Goal: Task Accomplishment & Management: Manage account settings

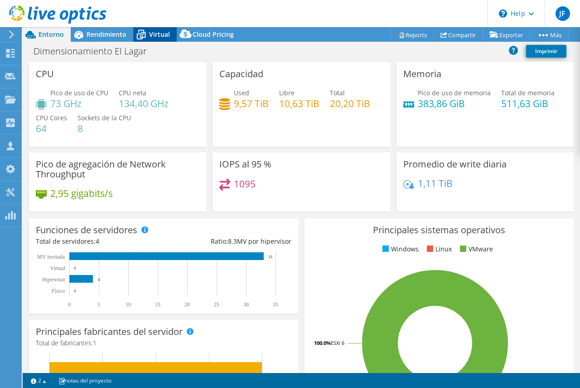
click at [159, 29] on div "Virtual" at bounding box center [155, 34] width 44 height 15
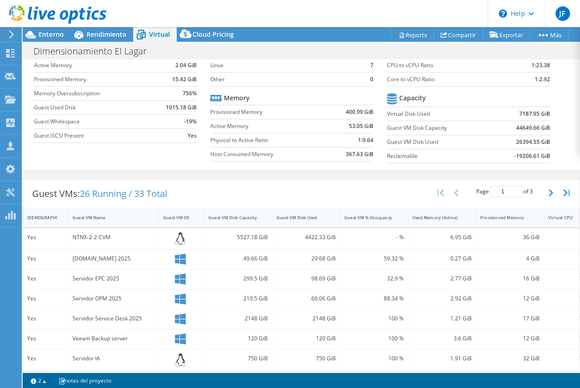
scroll to position [61, 0]
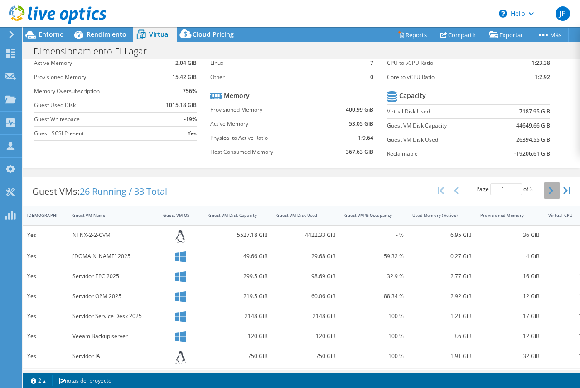
click at [549, 190] on icon "button" at bounding box center [551, 190] width 5 height 7
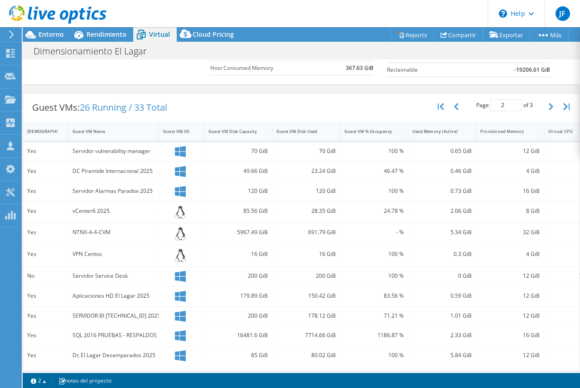
scroll to position [99, 0]
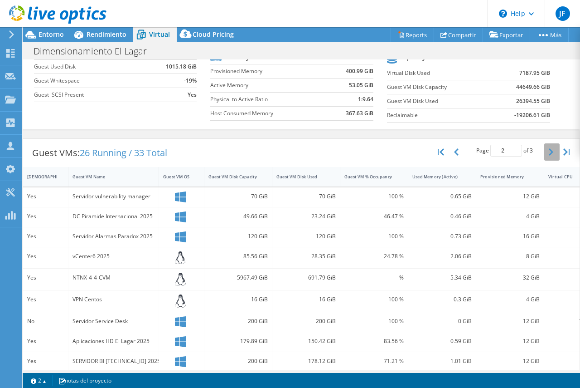
click at [544, 152] on button "button" at bounding box center [551, 151] width 15 height 17
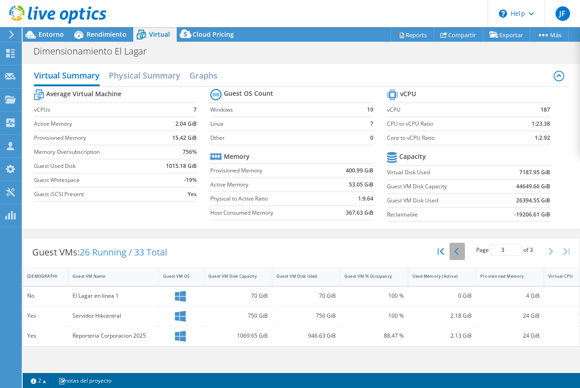
click at [457, 252] on icon "button" at bounding box center [456, 251] width 5 height 7
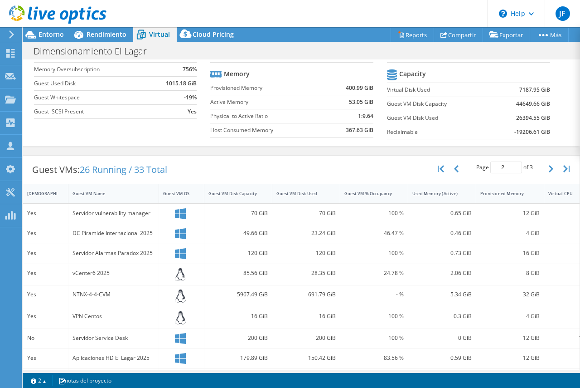
scroll to position [91, 0]
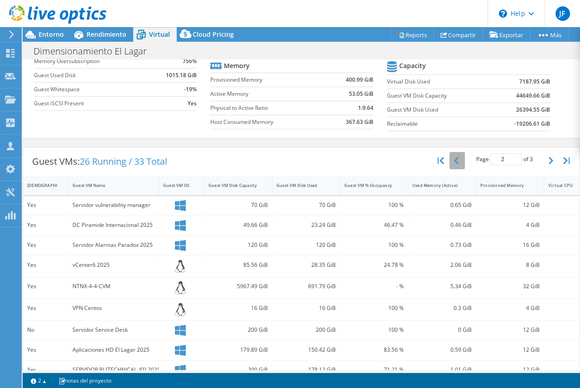
click at [453, 164] on button "button" at bounding box center [457, 160] width 15 height 17
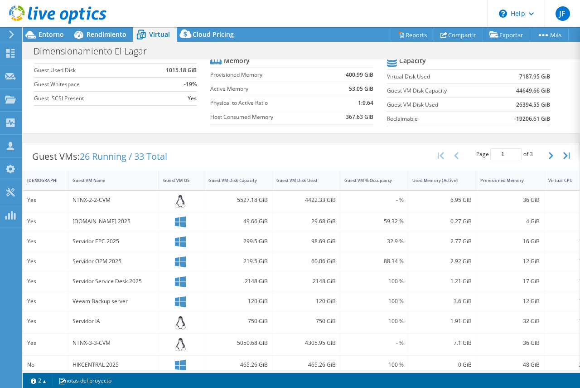
scroll to position [0, 0]
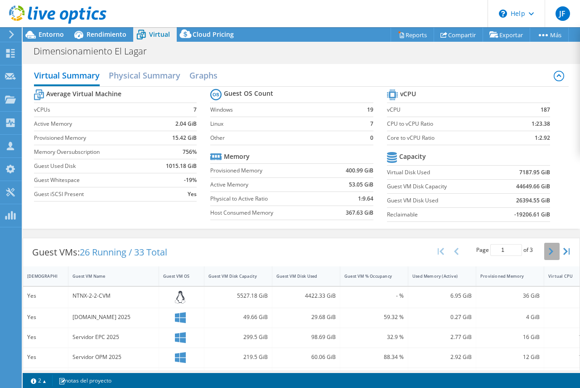
click at [549, 249] on icon "button" at bounding box center [551, 251] width 5 height 7
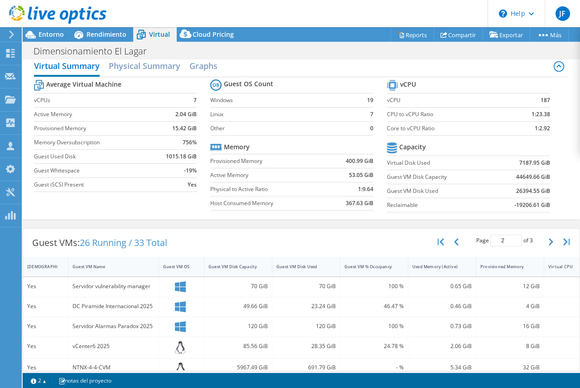
scroll to position [9, 0]
click at [545, 238] on button "button" at bounding box center [551, 242] width 15 height 17
type input "3"
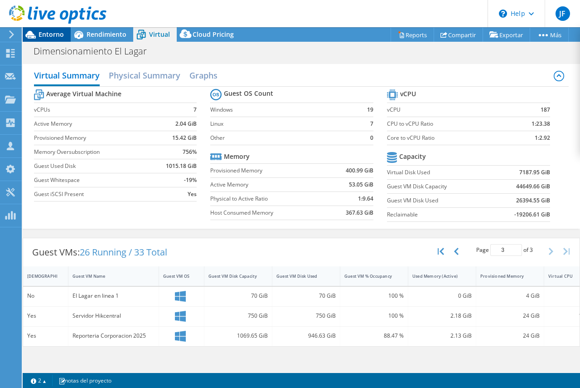
click at [55, 36] on span "Entorno" at bounding box center [51, 34] width 25 height 9
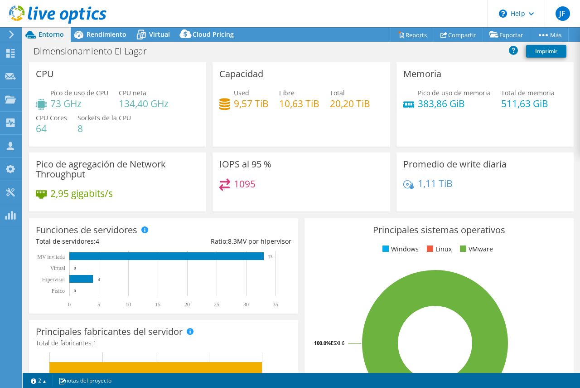
click at [84, 106] on h4 "73 GHz" at bounding box center [79, 103] width 58 height 10
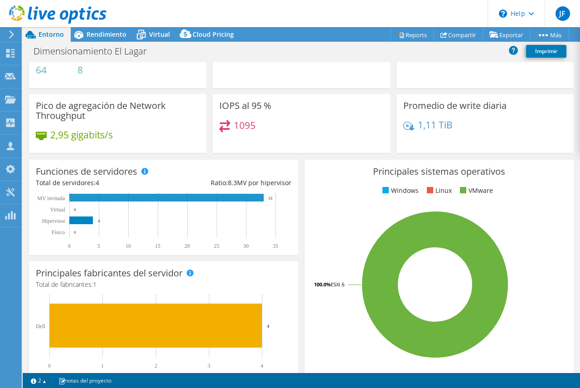
scroll to position [45, 0]
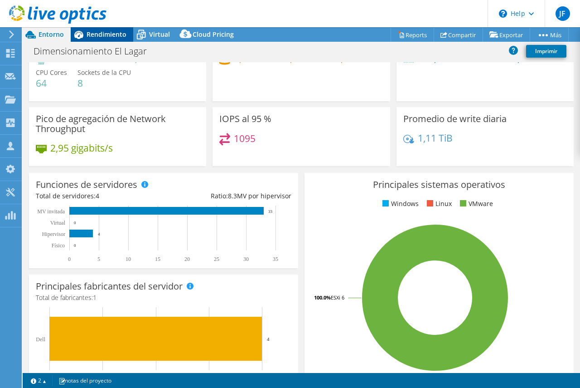
click at [106, 31] on span "Rendimiento" at bounding box center [107, 34] width 40 height 9
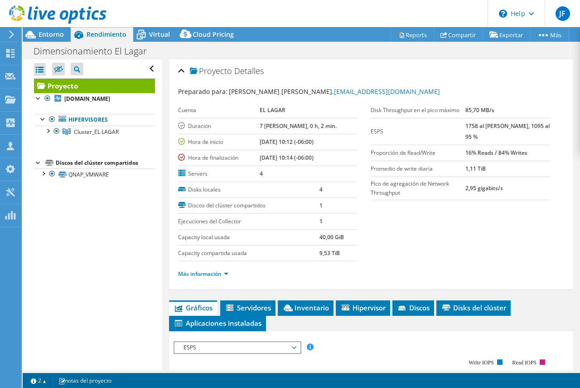
scroll to position [0, 0]
click at [47, 129] on div at bounding box center [47, 130] width 9 height 9
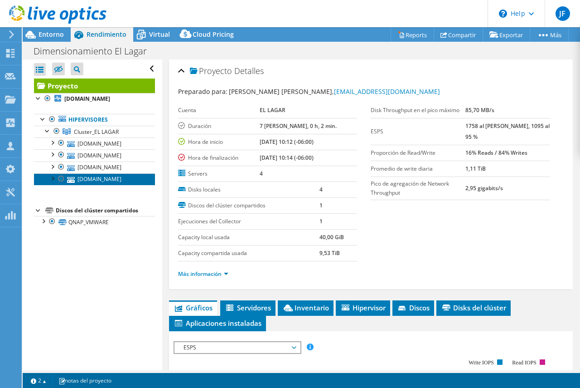
click at [112, 177] on link "[DOMAIN_NAME]" at bounding box center [94, 179] width 121 height 12
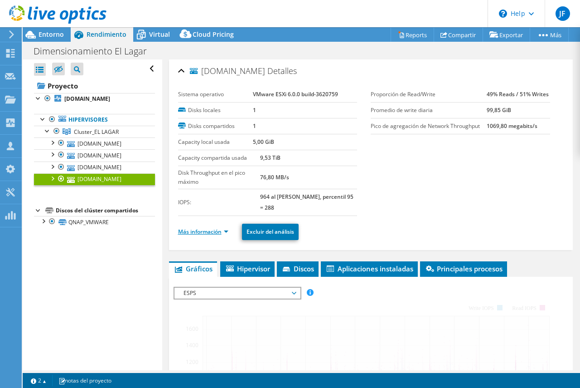
click at [209, 231] on link "Más información" at bounding box center [203, 232] width 50 height 8
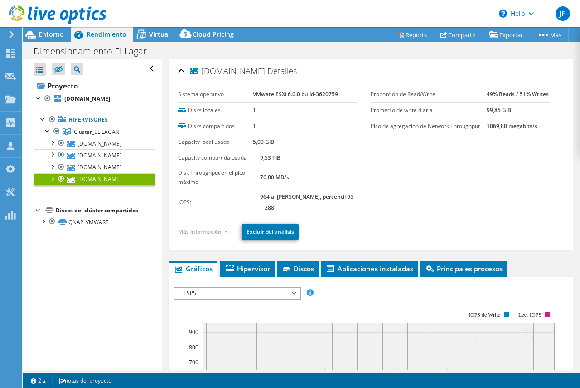
click at [226, 231] on link "Más información" at bounding box center [203, 232] width 50 height 8
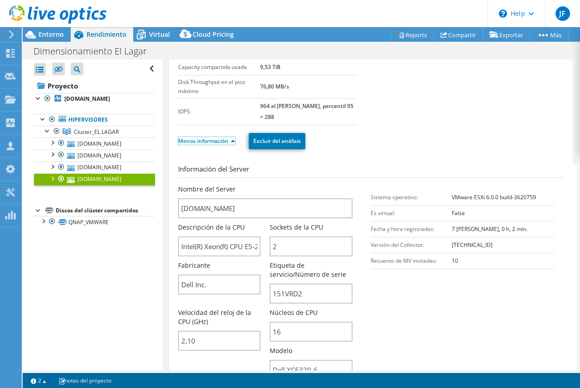
scroll to position [136, 0]
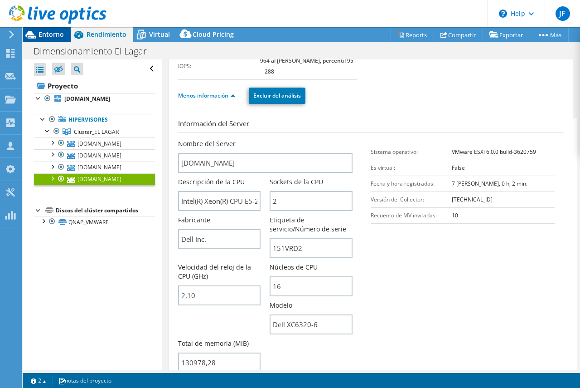
click at [49, 36] on span "Entorno" at bounding box center [51, 34] width 25 height 9
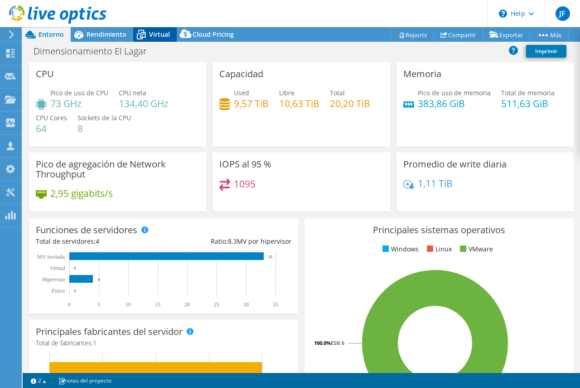
click at [155, 36] on span "Virtual" at bounding box center [159, 34] width 21 height 9
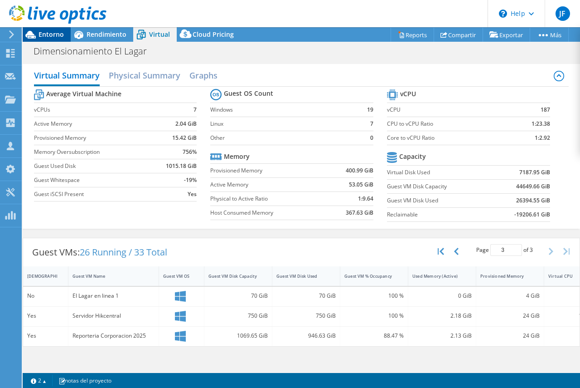
click at [47, 35] on span "Entorno" at bounding box center [51, 34] width 25 height 9
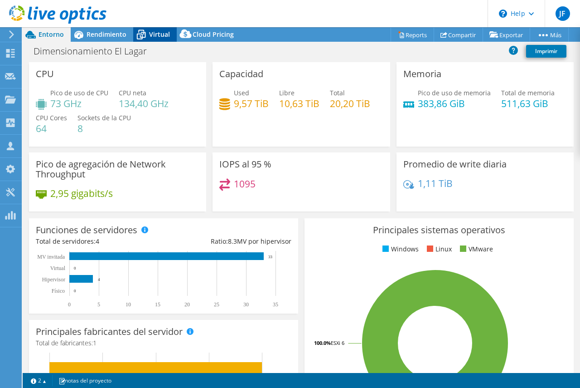
click at [155, 35] on span "Virtual" at bounding box center [159, 34] width 21 height 9
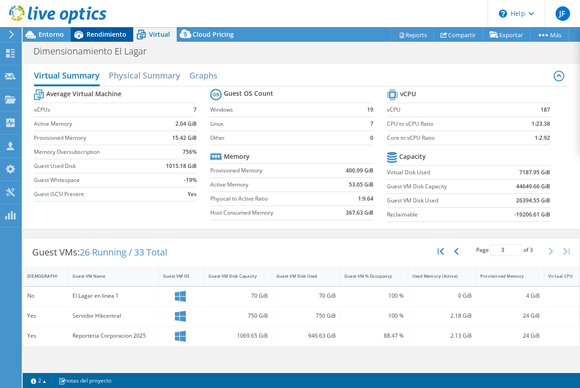
click at [90, 34] on span "Rendimiento" at bounding box center [107, 34] width 40 height 9
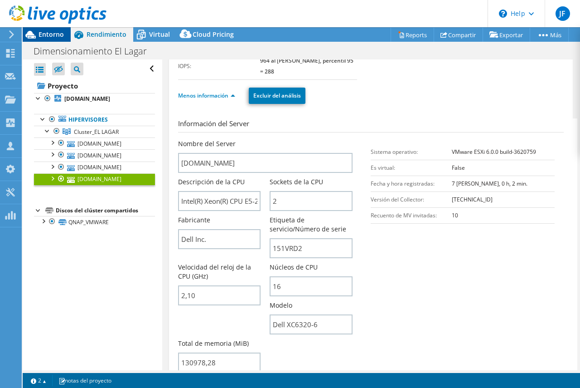
click at [55, 33] on span "Entorno" at bounding box center [51, 34] width 25 height 9
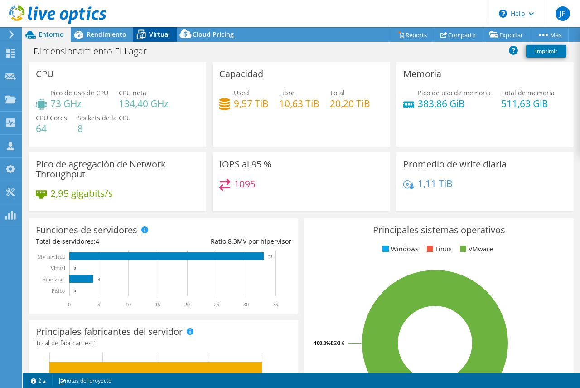
click at [161, 36] on span "Virtual" at bounding box center [159, 34] width 21 height 9
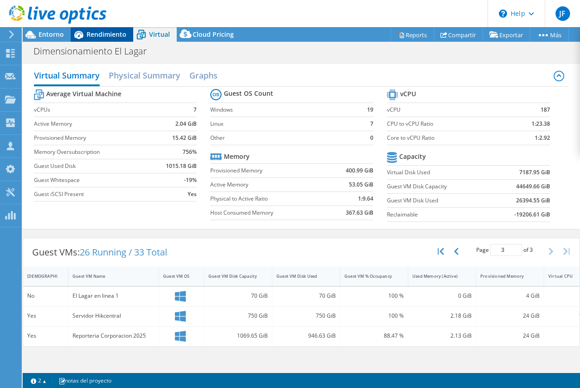
click at [101, 33] on span "Rendimiento" at bounding box center [107, 34] width 40 height 9
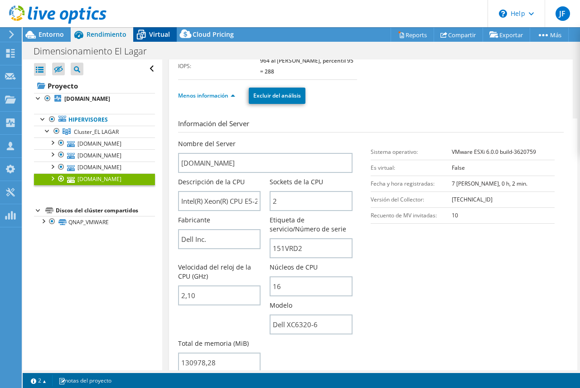
click at [152, 33] on span "Virtual" at bounding box center [159, 34] width 21 height 9
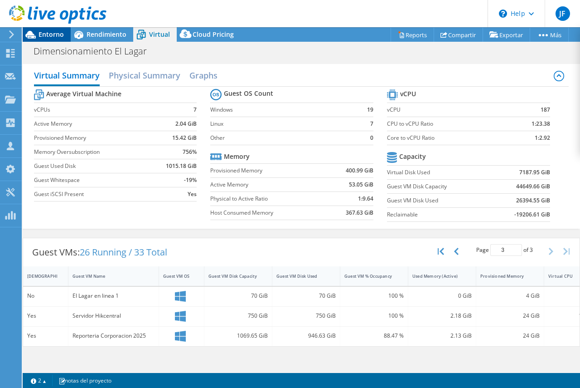
click at [44, 32] on span "Entorno" at bounding box center [51, 34] width 25 height 9
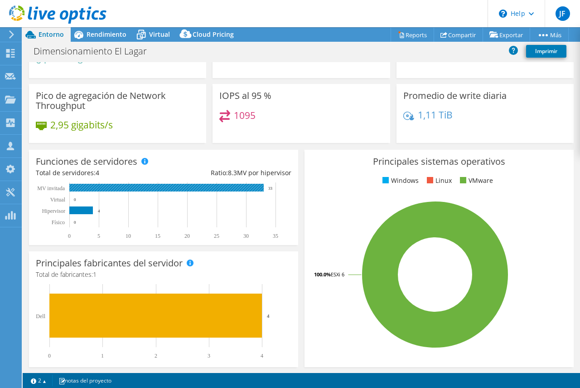
scroll to position [45, 0]
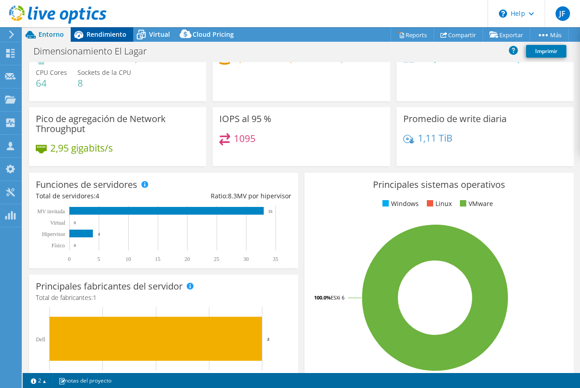
click at [99, 33] on span "Rendimiento" at bounding box center [107, 34] width 40 height 9
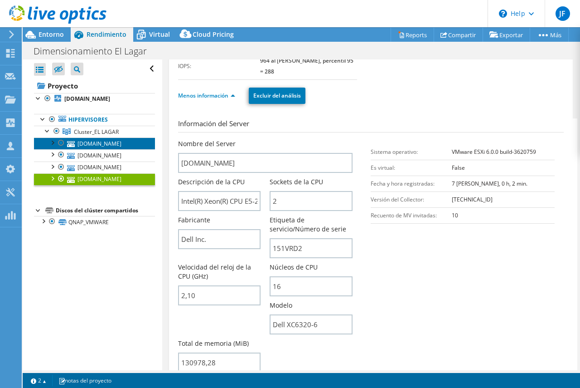
click at [108, 141] on link "[DOMAIN_NAME]" at bounding box center [94, 143] width 121 height 12
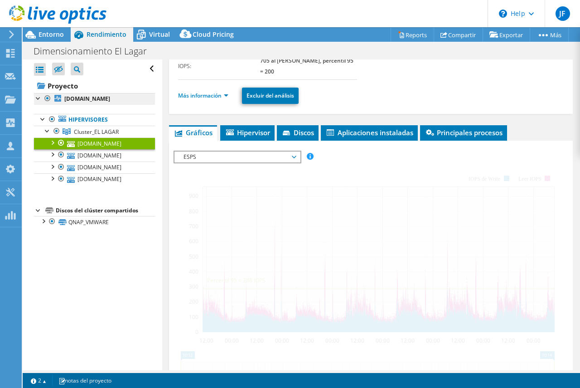
click at [71, 88] on link "Proyecto" at bounding box center [94, 85] width 121 height 15
click at [77, 97] on b "[DOMAIN_NAME]" at bounding box center [87, 99] width 46 height 8
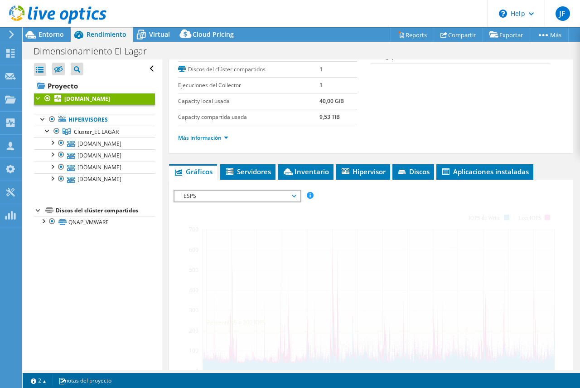
click at [79, 95] on b "[DOMAIN_NAME]" at bounding box center [87, 99] width 46 height 8
click at [292, 194] on span "ESPS" at bounding box center [237, 195] width 117 height 11
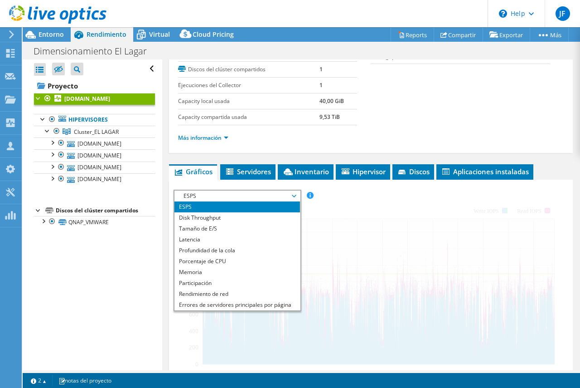
click at [215, 277] on li "Participación" at bounding box center [238, 282] width 126 height 11
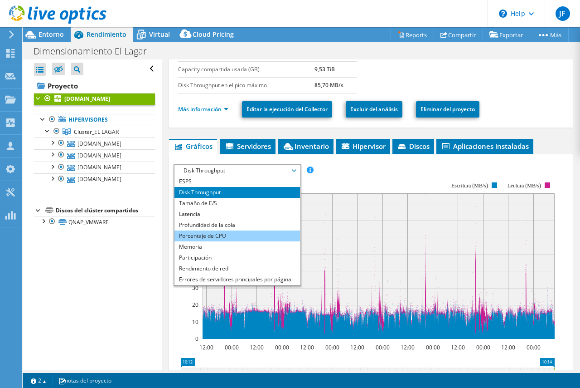
click at [203, 234] on li "Porcentaje de CPU" at bounding box center [238, 235] width 126 height 11
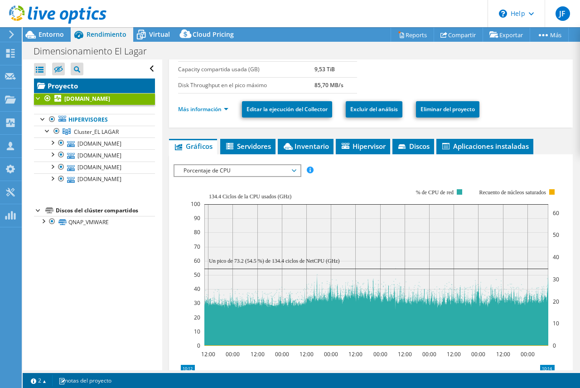
click at [67, 85] on link "Proyecto" at bounding box center [94, 85] width 121 height 15
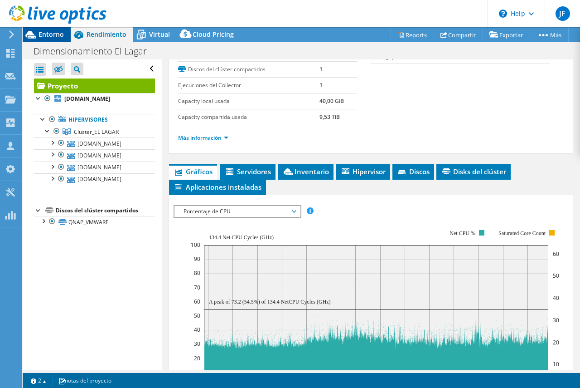
click at [53, 31] on span "Entorno" at bounding box center [51, 34] width 25 height 9
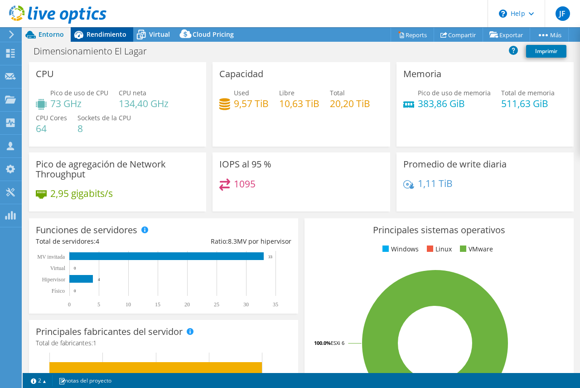
click at [102, 36] on span "Rendimiento" at bounding box center [107, 34] width 40 height 9
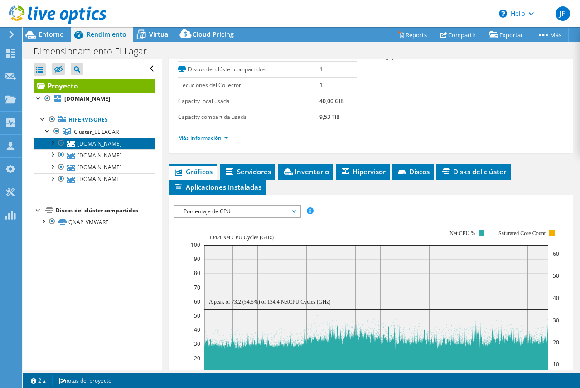
click at [104, 140] on link "[DOMAIN_NAME]" at bounding box center [94, 143] width 121 height 12
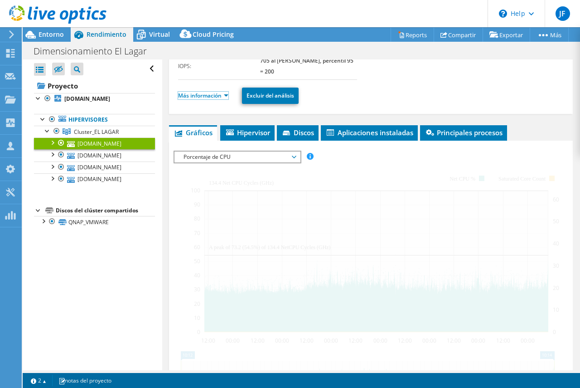
click at [214, 95] on link "Más información" at bounding box center [203, 96] width 50 height 8
click at [225, 96] on link "Más información" at bounding box center [203, 96] width 50 height 8
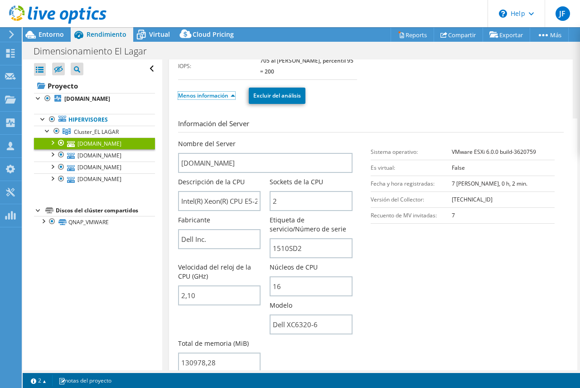
scroll to position [181, 0]
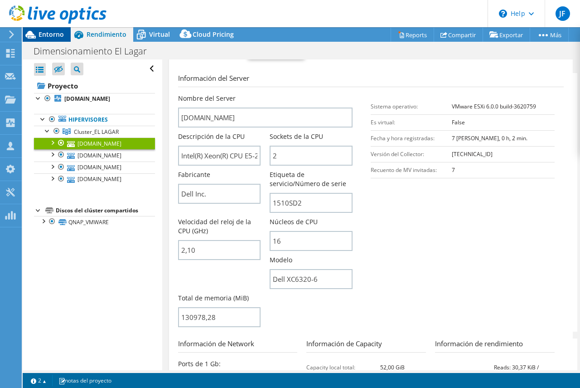
click at [46, 32] on span "Entorno" at bounding box center [51, 34] width 25 height 9
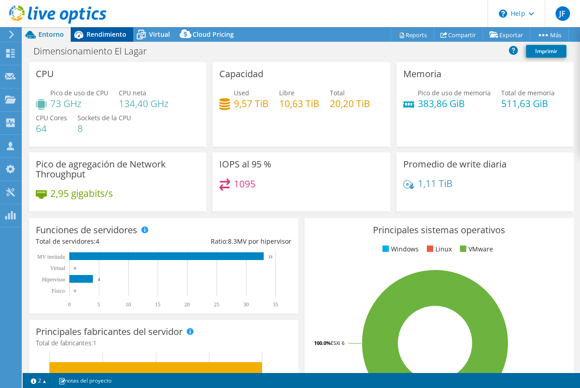
click at [111, 36] on span "Rendimiento" at bounding box center [107, 34] width 40 height 9
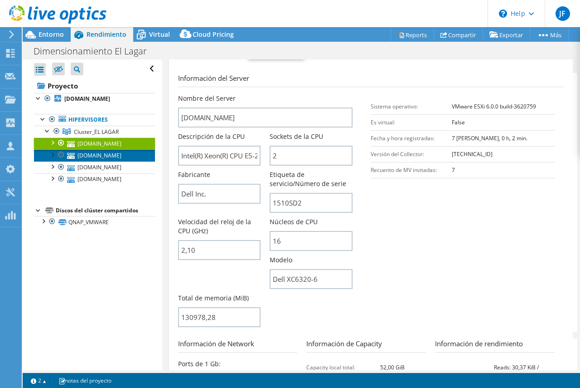
click at [98, 155] on link "[DOMAIN_NAME]" at bounding box center [94, 155] width 121 height 12
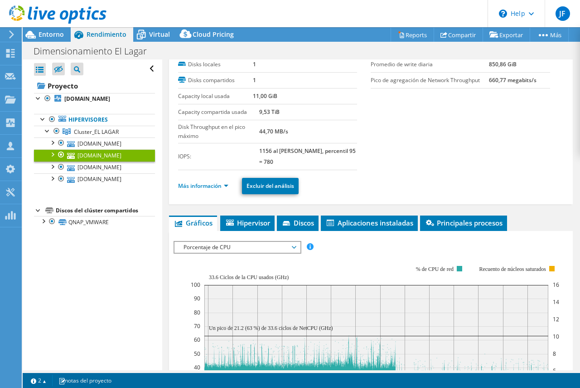
scroll to position [45, 0]
click at [207, 188] on link "Más información" at bounding box center [203, 186] width 50 height 8
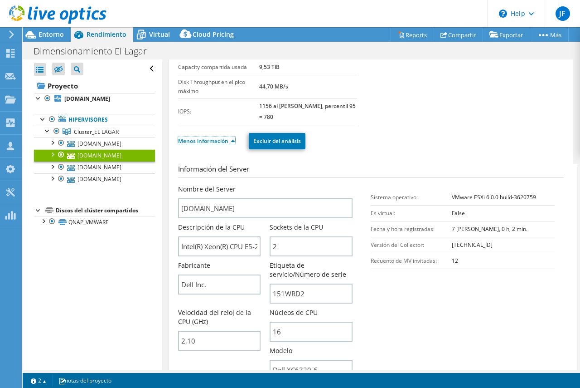
scroll to position [136, 0]
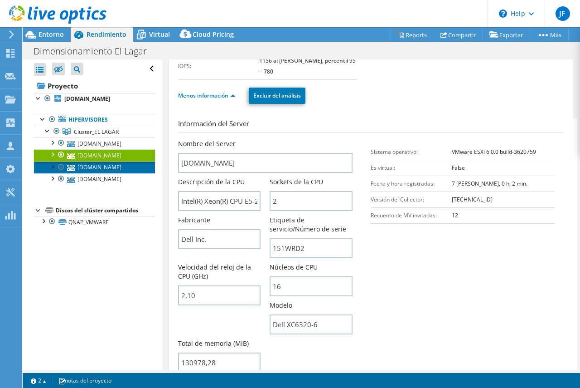
click at [99, 168] on link "[DOMAIN_NAME]" at bounding box center [94, 167] width 121 height 12
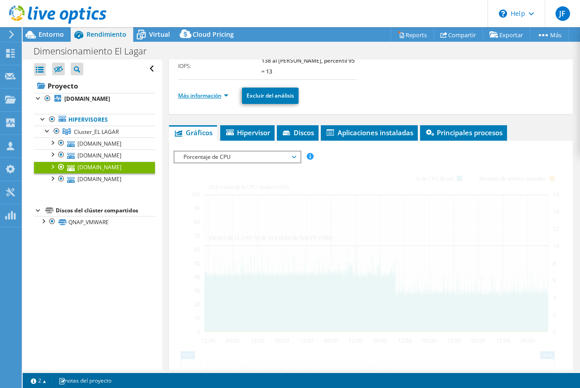
click at [219, 93] on link "Más información" at bounding box center [203, 96] width 50 height 8
click at [227, 95] on link "Más información" at bounding box center [203, 96] width 50 height 8
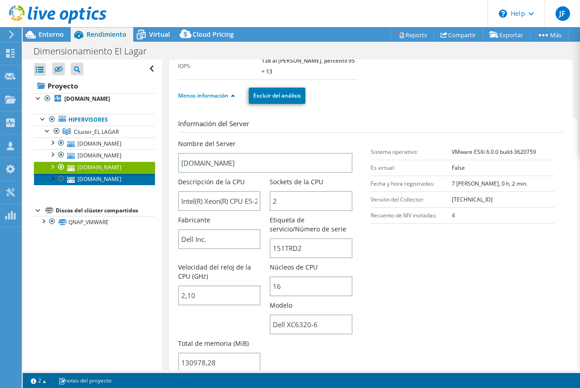
click at [97, 179] on link "[DOMAIN_NAME]" at bounding box center [94, 179] width 121 height 12
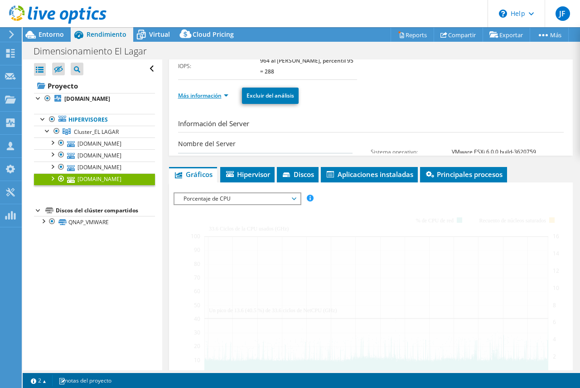
click at [218, 94] on link "Más información" at bounding box center [203, 96] width 50 height 8
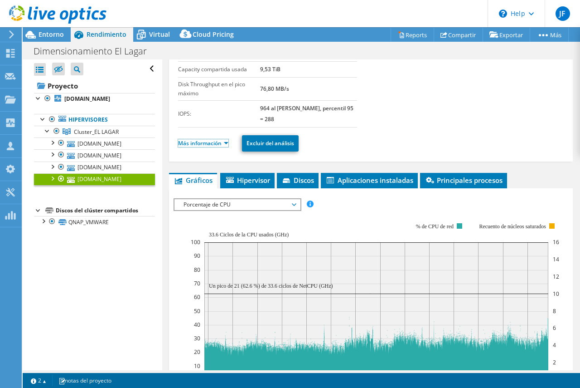
scroll to position [45, 0]
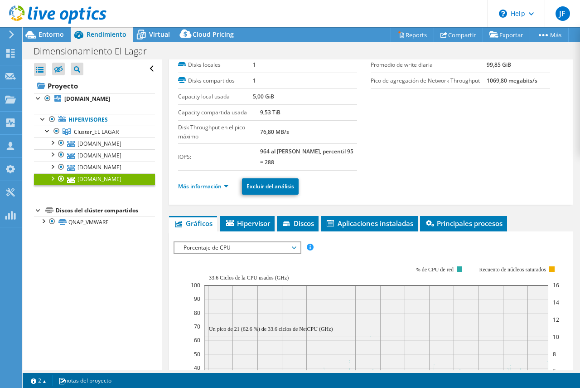
click at [208, 186] on link "Más información" at bounding box center [203, 186] width 50 height 8
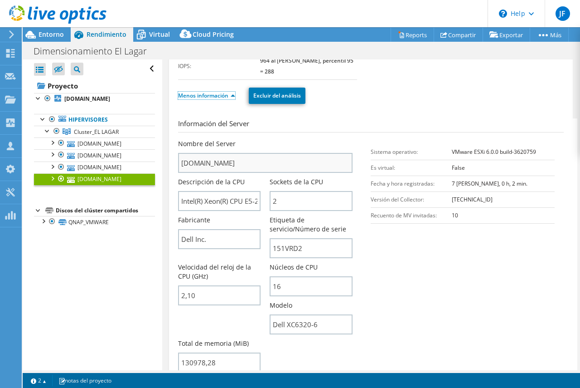
scroll to position [181, 0]
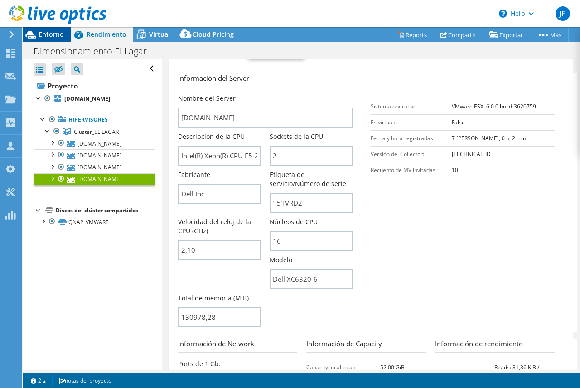
click at [58, 35] on span "Entorno" at bounding box center [51, 34] width 25 height 9
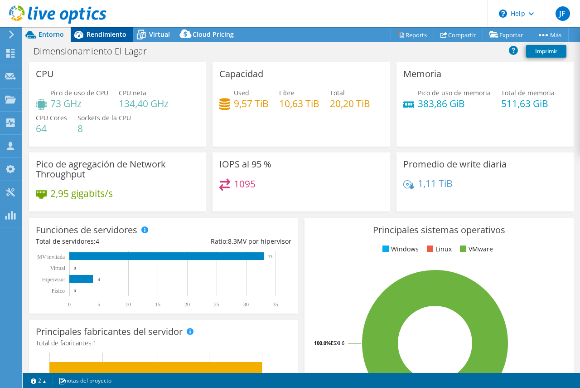
click at [89, 34] on span "Rendimiento" at bounding box center [107, 34] width 40 height 9
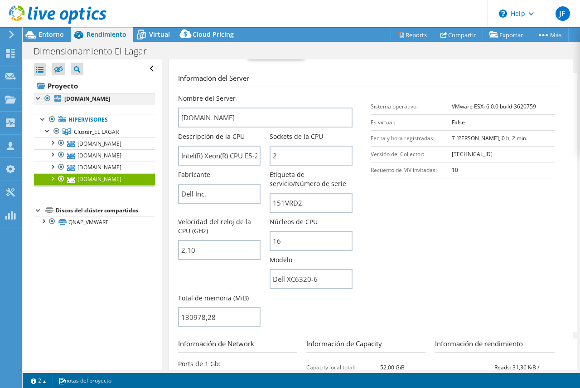
click at [35, 96] on div at bounding box center [38, 97] width 9 height 9
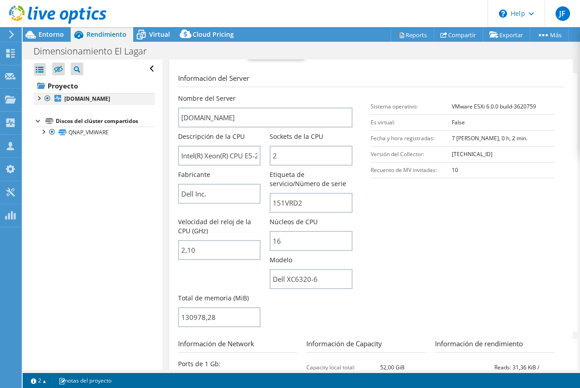
click at [39, 97] on div at bounding box center [38, 97] width 9 height 9
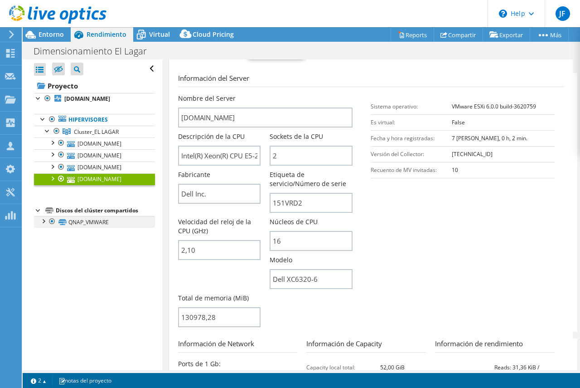
click at [44, 220] on div at bounding box center [43, 220] width 9 height 9
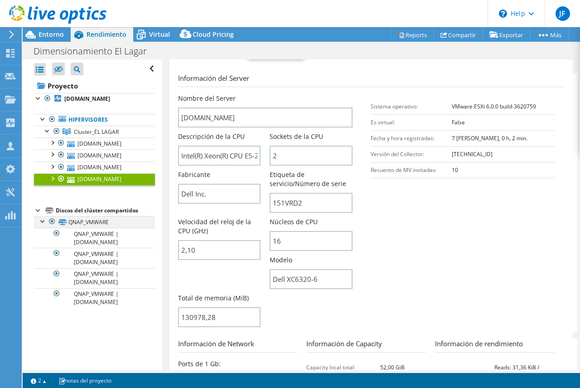
click at [41, 221] on div at bounding box center [43, 220] width 9 height 9
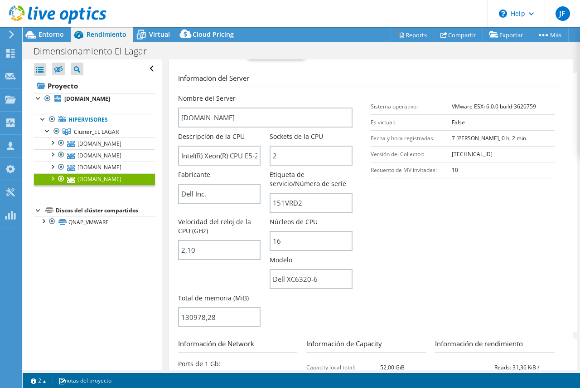
click at [49, 29] on div at bounding box center [53, 15] width 107 height 30
click at [51, 36] on span "Entorno" at bounding box center [51, 34] width 25 height 9
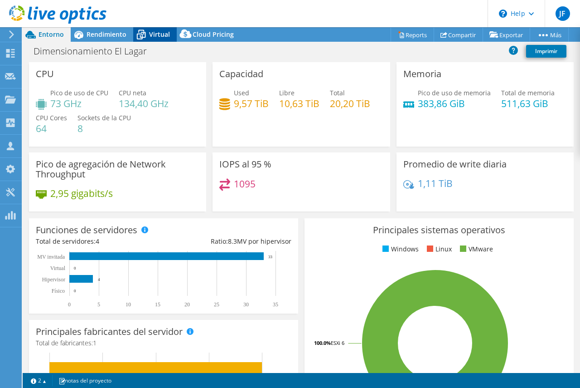
click at [160, 35] on span "Virtual" at bounding box center [159, 34] width 21 height 9
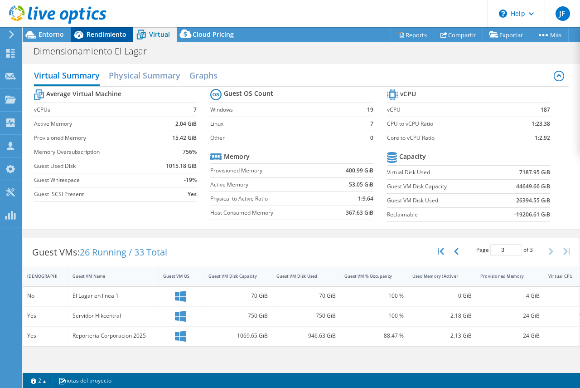
click at [117, 33] on span "Rendimiento" at bounding box center [107, 34] width 40 height 9
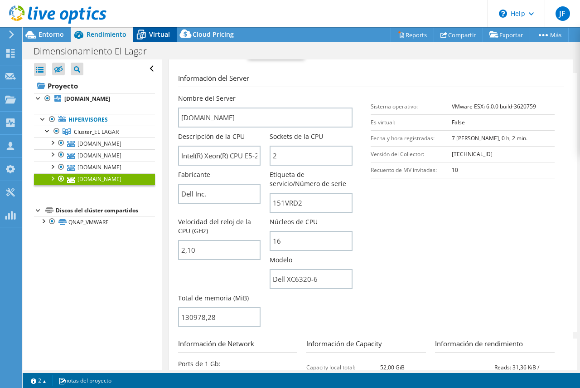
click at [156, 33] on span "Virtual" at bounding box center [159, 34] width 21 height 9
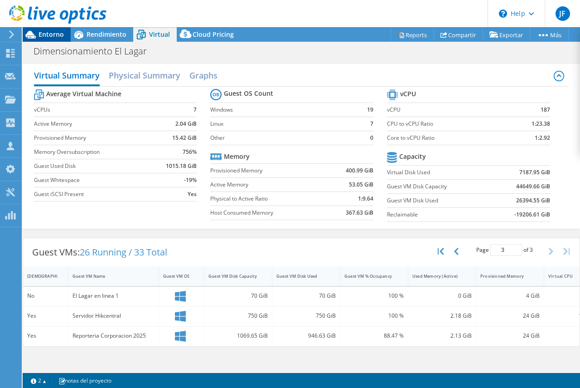
click at [53, 36] on span "Entorno" at bounding box center [51, 34] width 25 height 9
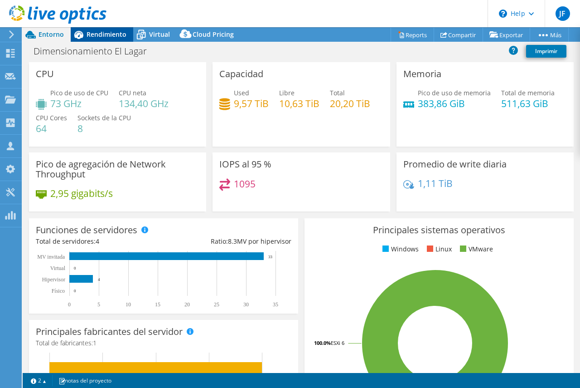
click at [106, 34] on span "Rendimiento" at bounding box center [107, 34] width 40 height 9
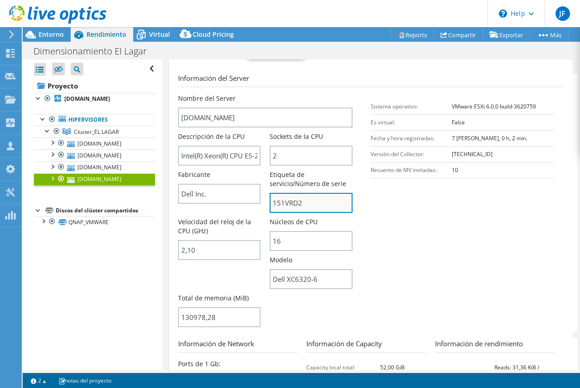
drag, startPoint x: 270, startPoint y: 204, endPoint x: 306, endPoint y: 203, distance: 36.3
click at [306, 203] on input "151VRD2" at bounding box center [311, 203] width 83 height 20
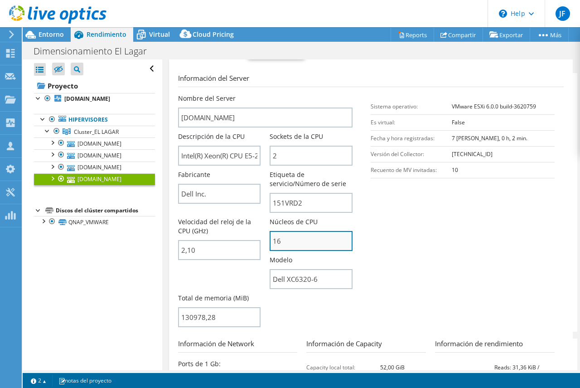
click at [295, 237] on input "16" at bounding box center [311, 241] width 83 height 20
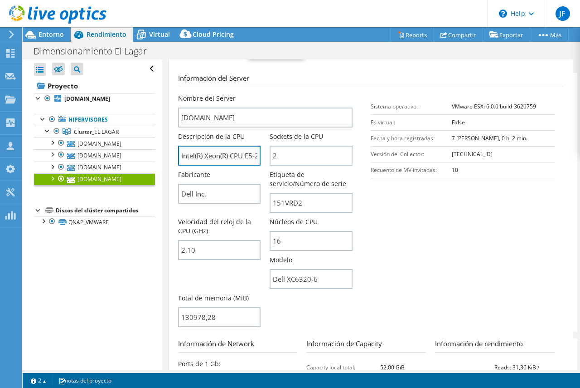
click at [238, 156] on input "Intel(R) Xeon(R) CPU E5-2620 v4 @ 2.10GHz 2.10 GHz" at bounding box center [219, 156] width 83 height 20
drag, startPoint x: 180, startPoint y: 155, endPoint x: 259, endPoint y: 158, distance: 78.9
click at [259, 158] on div "Descripción de la CPU Intel(R) Xeon(R) CPU E5-2620 v4 @ 2.10GHz 2.10 GHz" at bounding box center [224, 149] width 92 height 34
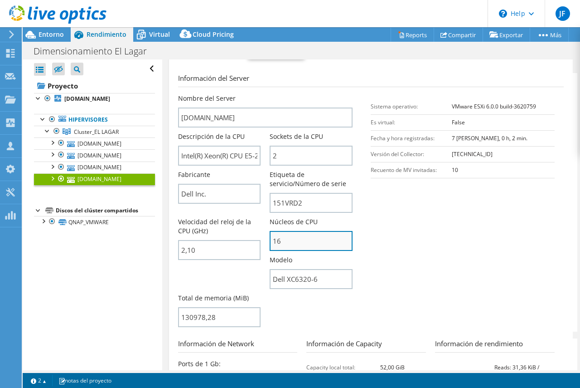
click at [304, 238] on input "16" at bounding box center [311, 241] width 83 height 20
click at [53, 34] on span "Entorno" at bounding box center [51, 34] width 25 height 9
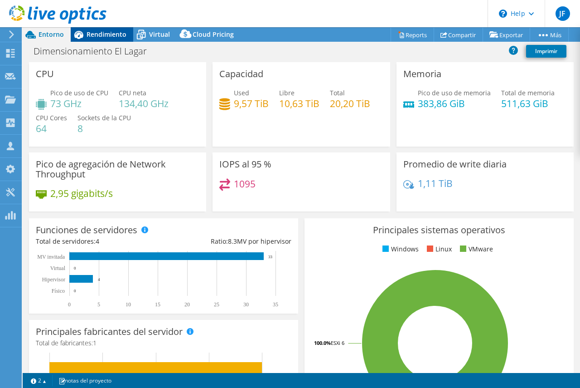
click at [104, 33] on span "Rendimiento" at bounding box center [107, 34] width 40 height 9
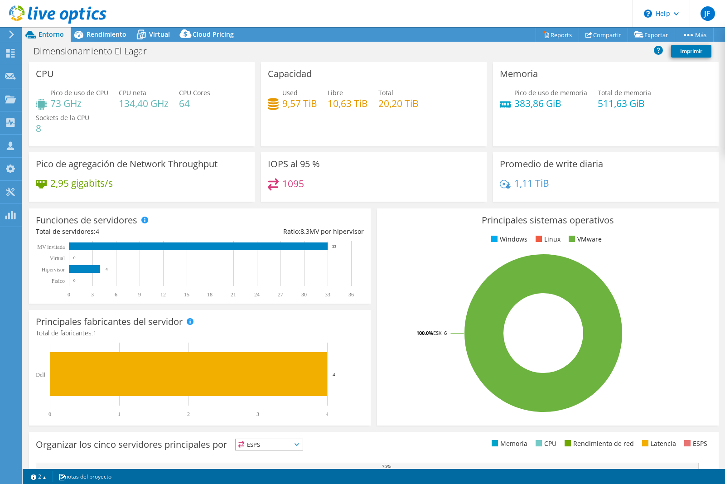
select select "USD"
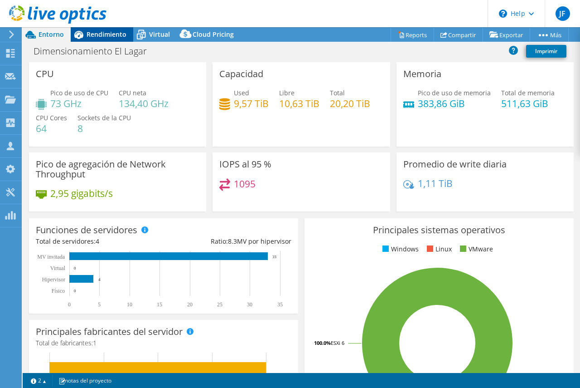
click at [112, 36] on span "Rendimiento" at bounding box center [107, 34] width 40 height 9
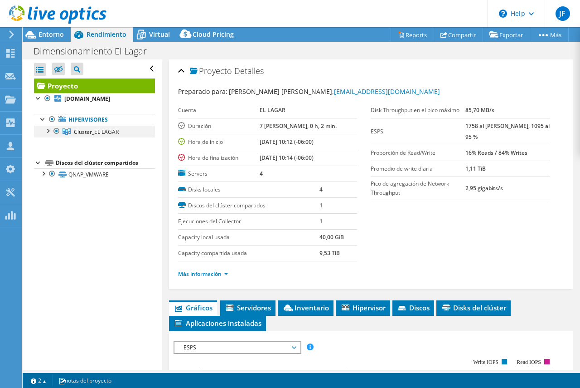
click at [50, 130] on div at bounding box center [47, 130] width 9 height 9
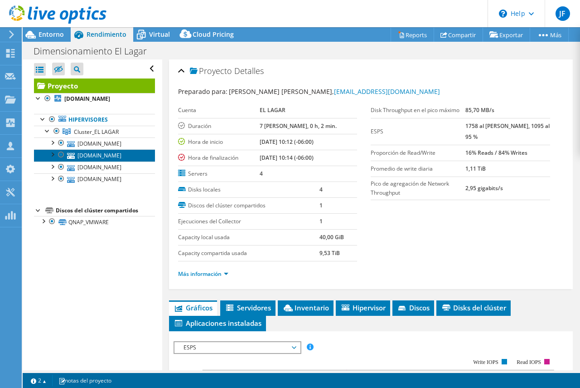
click at [112, 156] on link "[DOMAIN_NAME]" at bounding box center [94, 155] width 121 height 12
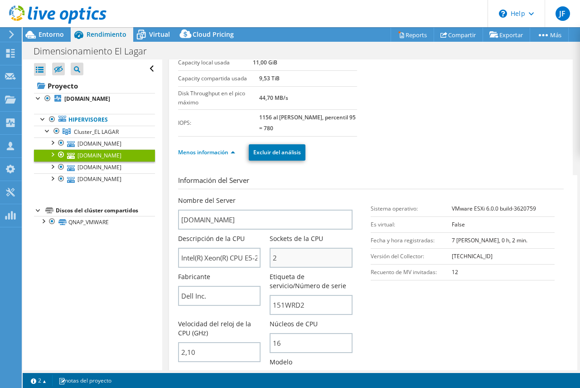
scroll to position [91, 0]
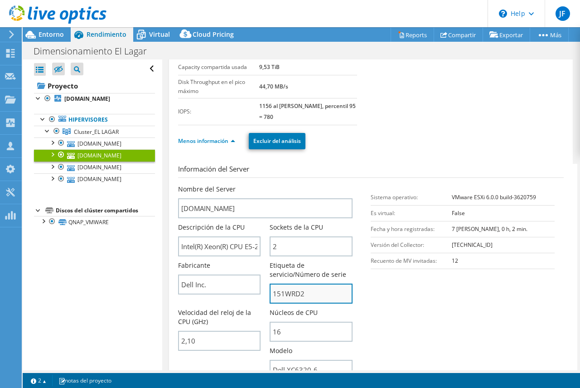
drag, startPoint x: 271, startPoint y: 294, endPoint x: 316, endPoint y: 294, distance: 44.9
click at [316, 294] on input "151WRD2" at bounding box center [311, 293] width 83 height 20
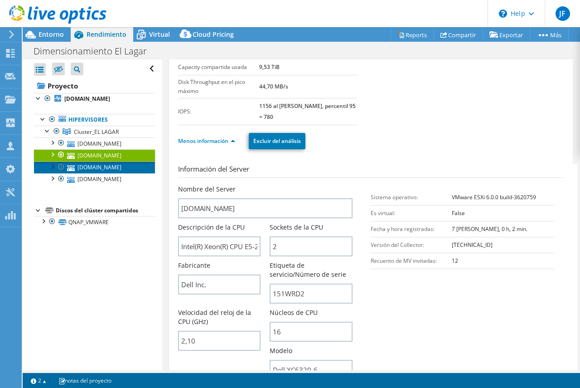
click at [116, 168] on link "[DOMAIN_NAME]" at bounding box center [94, 167] width 121 height 12
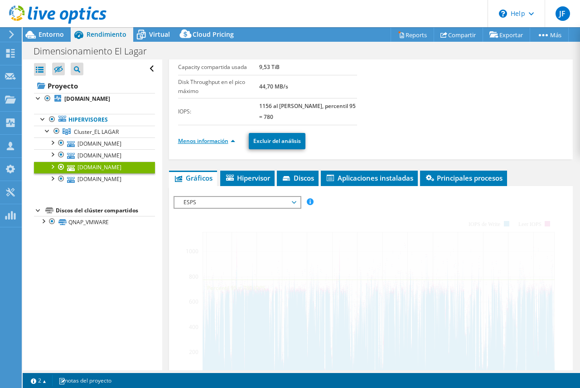
click at [215, 141] on link "Menos información" at bounding box center [206, 141] width 57 height 8
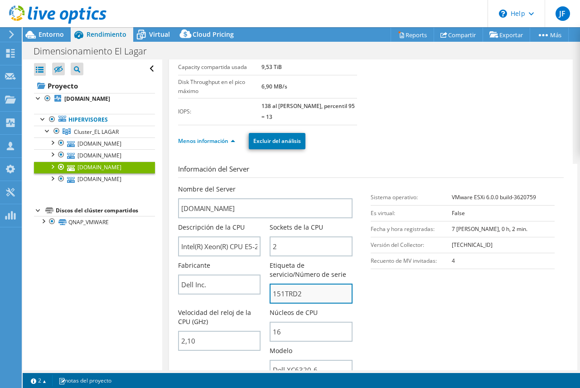
drag, startPoint x: 272, startPoint y: 292, endPoint x: 302, endPoint y: 293, distance: 30.4
click at [302, 293] on input "151TRD2" at bounding box center [311, 293] width 83 height 20
click at [46, 33] on span "Entorno" at bounding box center [51, 34] width 25 height 9
